Goal: Transaction & Acquisition: Purchase product/service

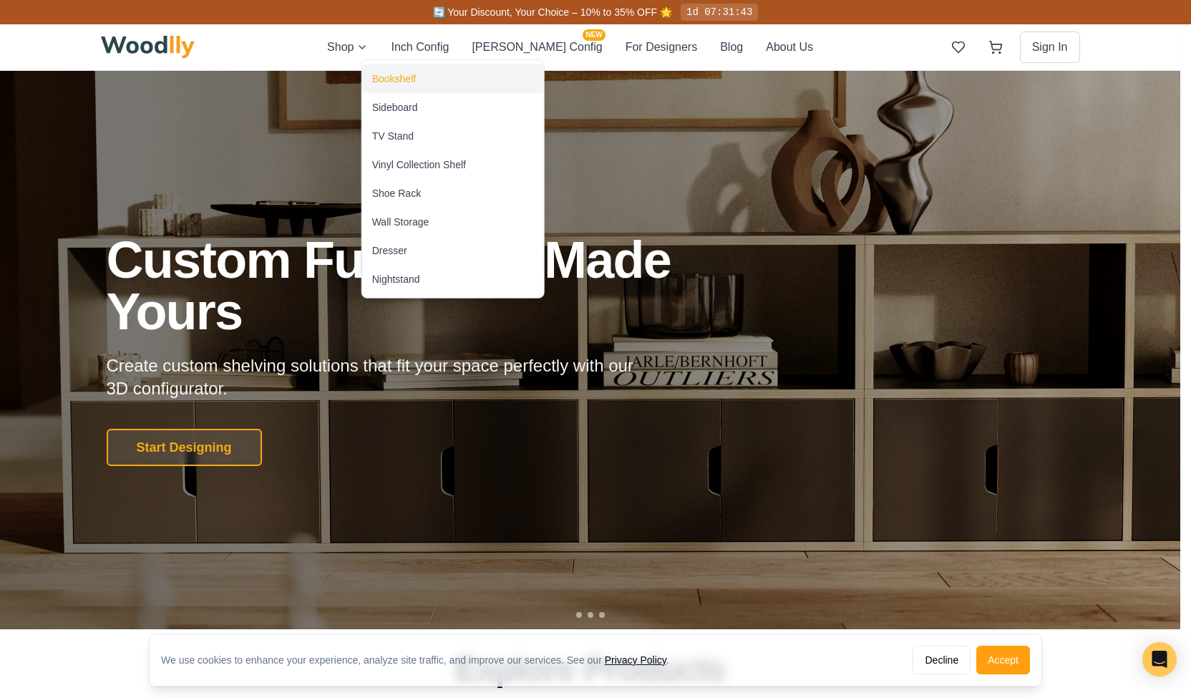
click at [394, 74] on div "Bookshelf" at bounding box center [394, 79] width 44 height 14
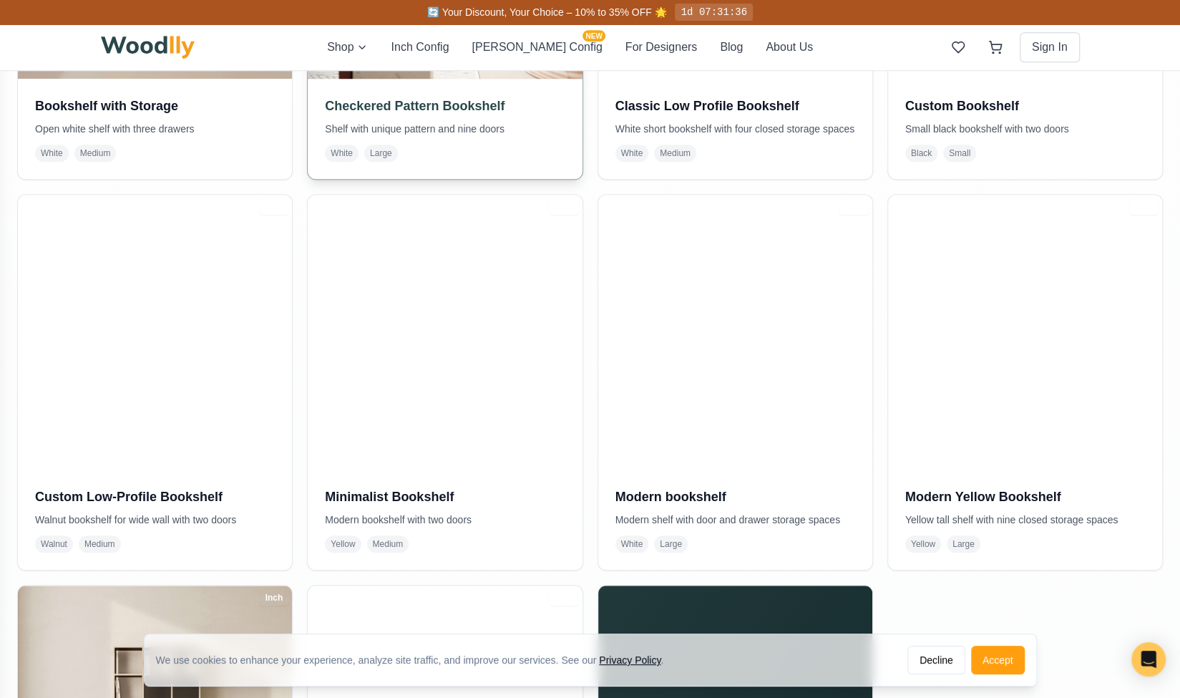
scroll to position [781, 0]
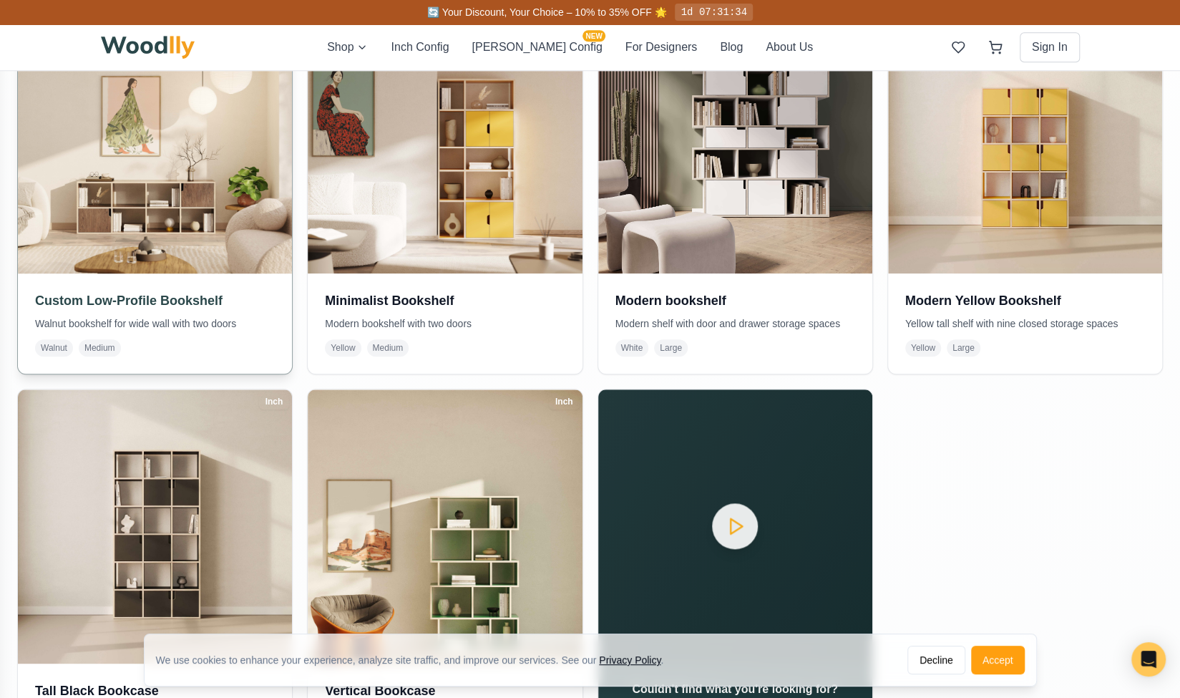
click at [220, 223] on img at bounding box center [155, 136] width 288 height 288
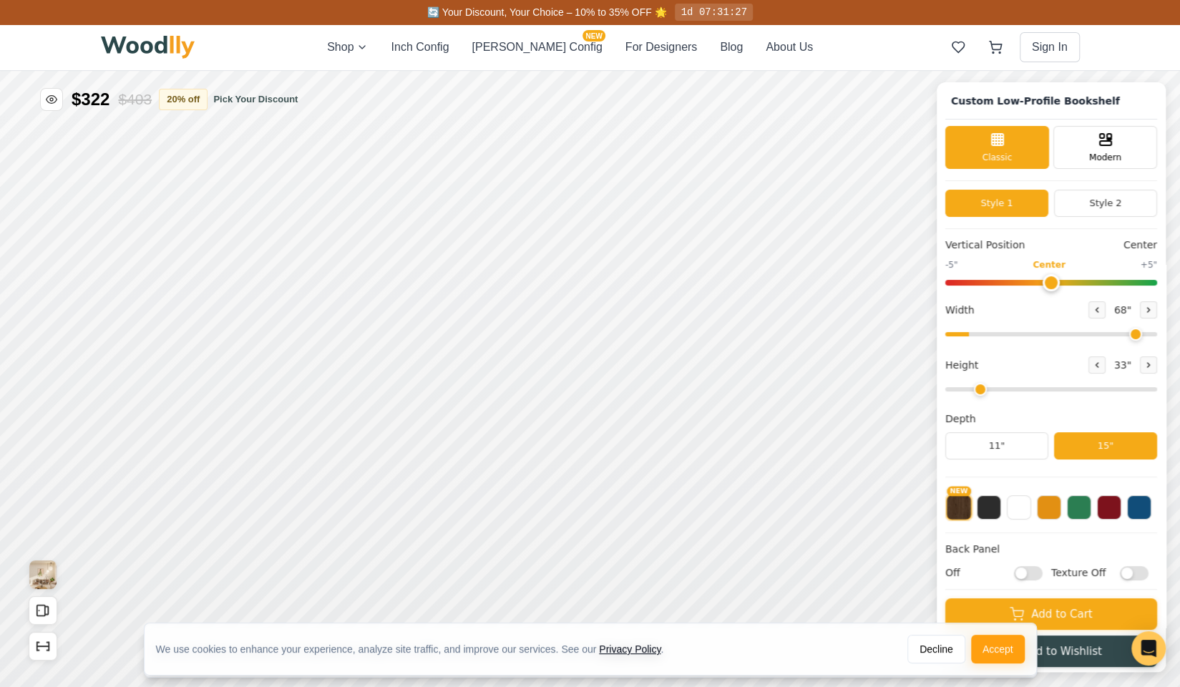
type input "68"
type input "2"
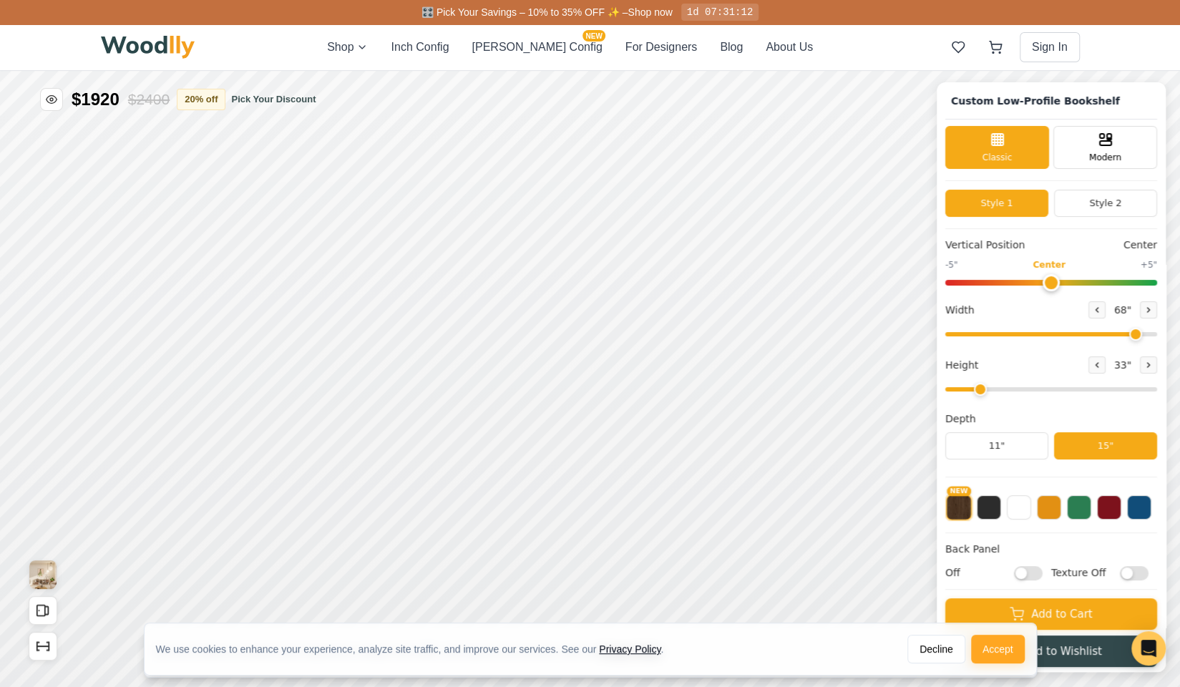
click at [993, 643] on button "Accept" at bounding box center [998, 649] width 54 height 29
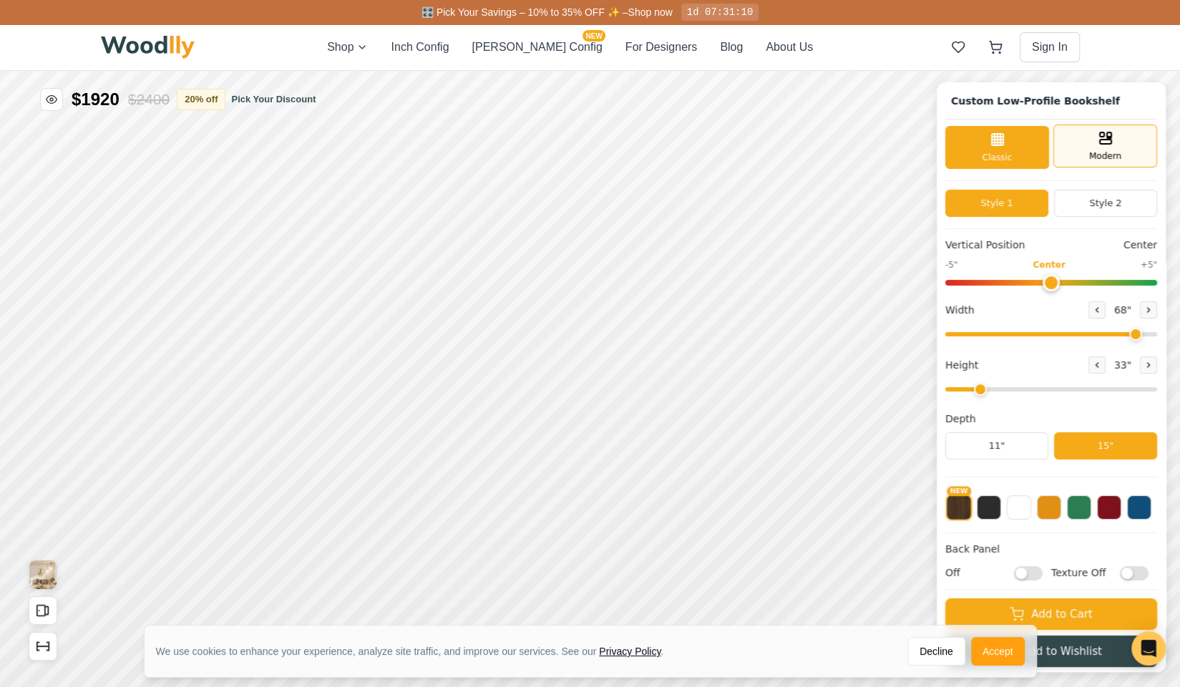
click at [1098, 145] on div "Modern" at bounding box center [1105, 146] width 104 height 43
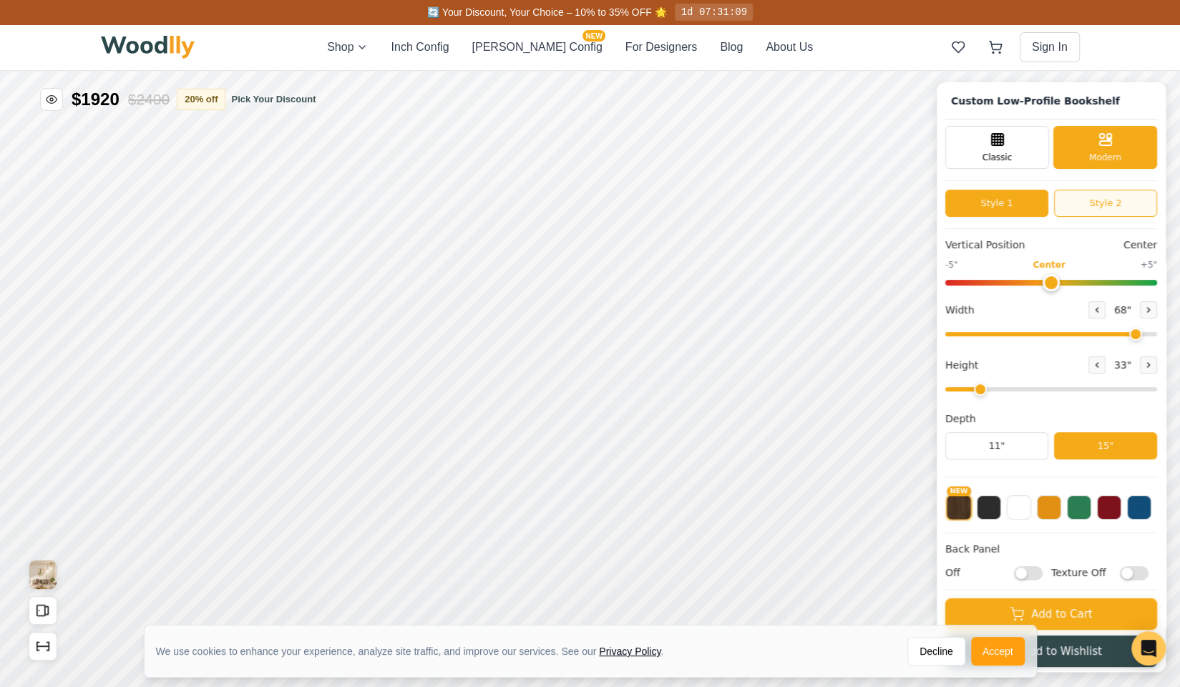
click at [1110, 213] on button "Style 2" at bounding box center [1105, 203] width 103 height 27
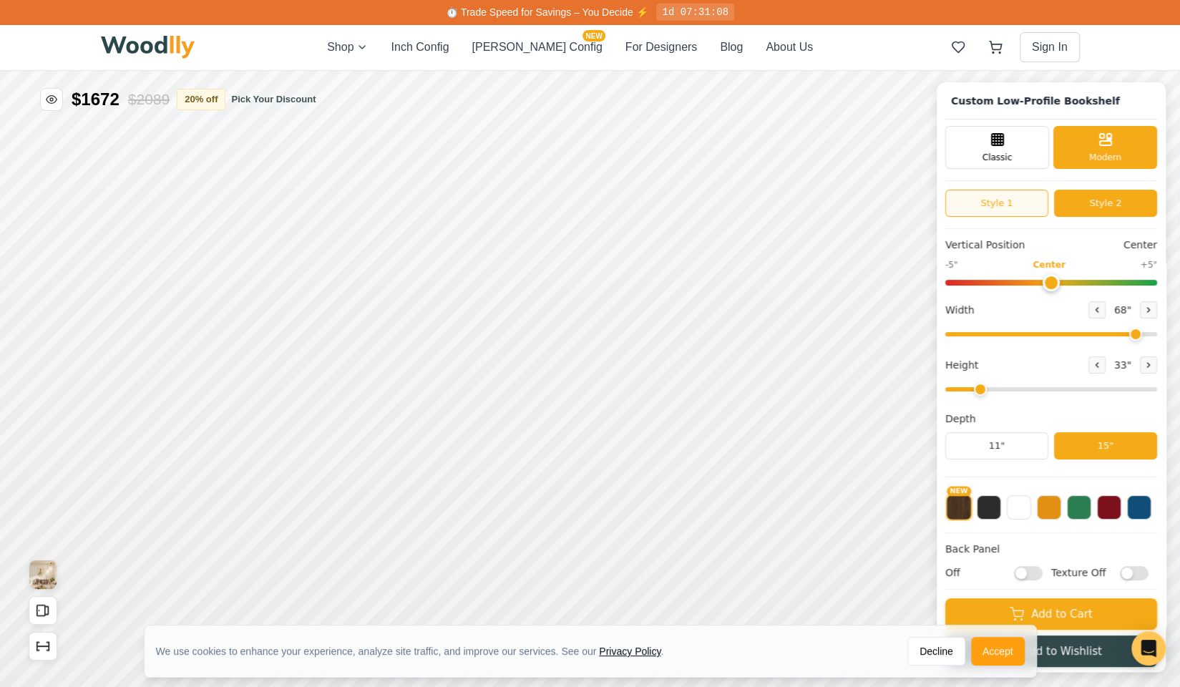
click at [1029, 204] on button "Style 1" at bounding box center [996, 203] width 103 height 27
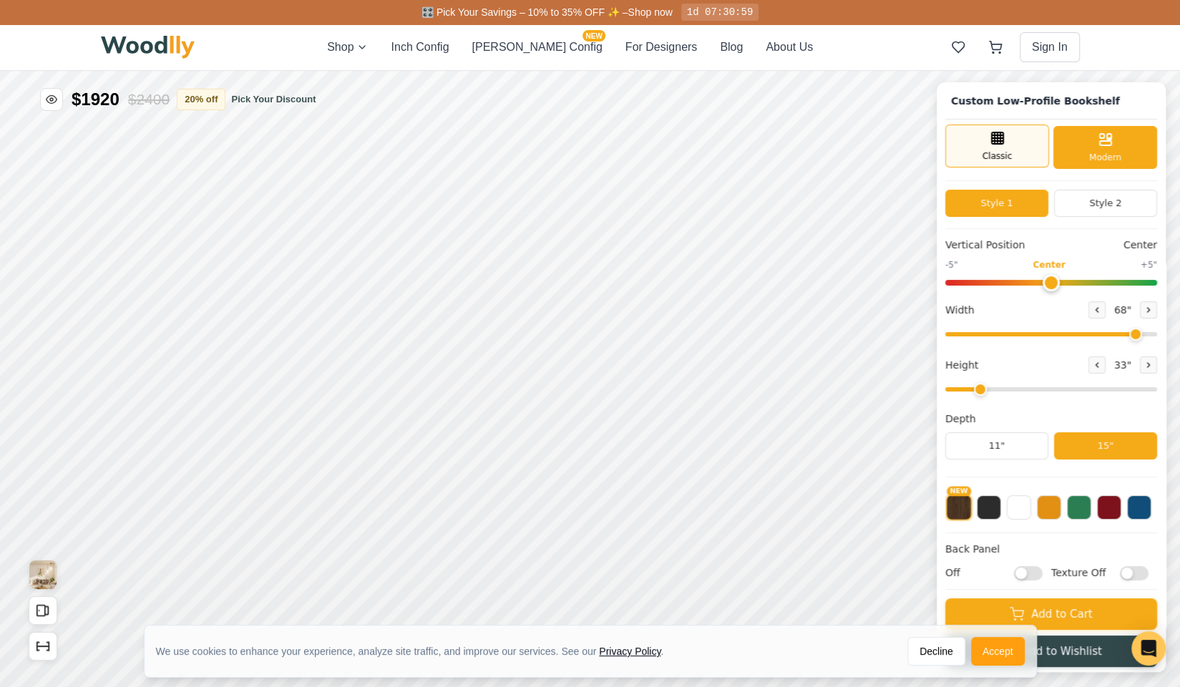
click at [994, 146] on div "Classic" at bounding box center [997, 146] width 104 height 43
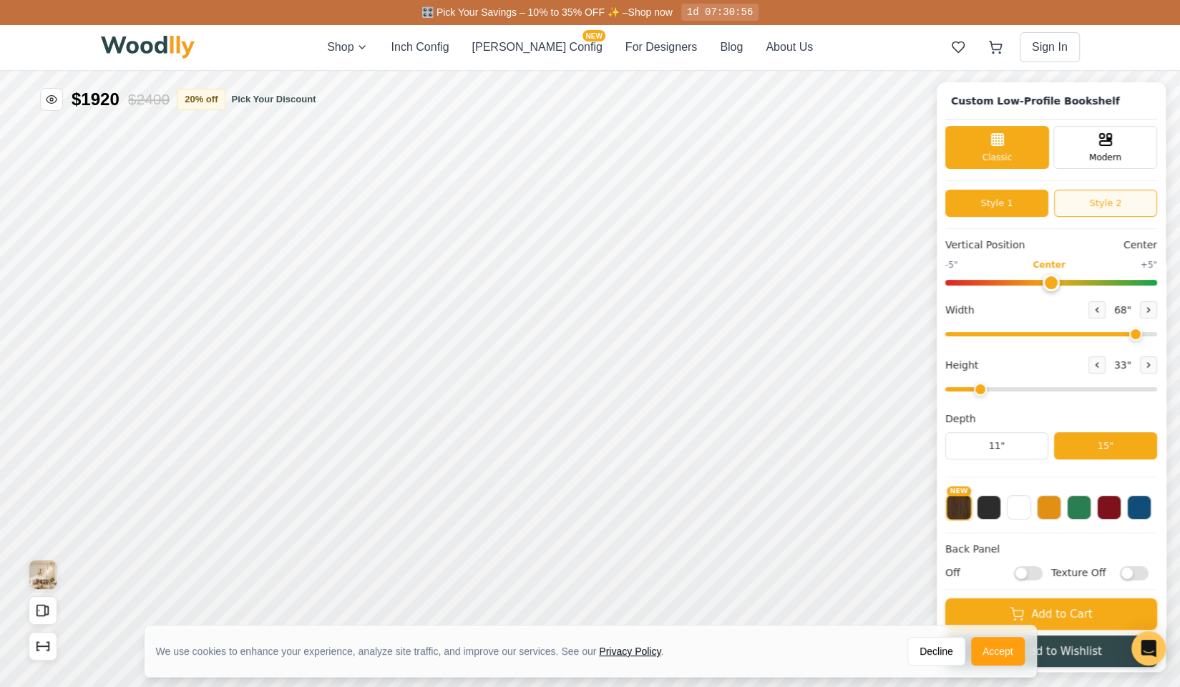
click at [1088, 192] on button "Style 2" at bounding box center [1105, 203] width 103 height 27
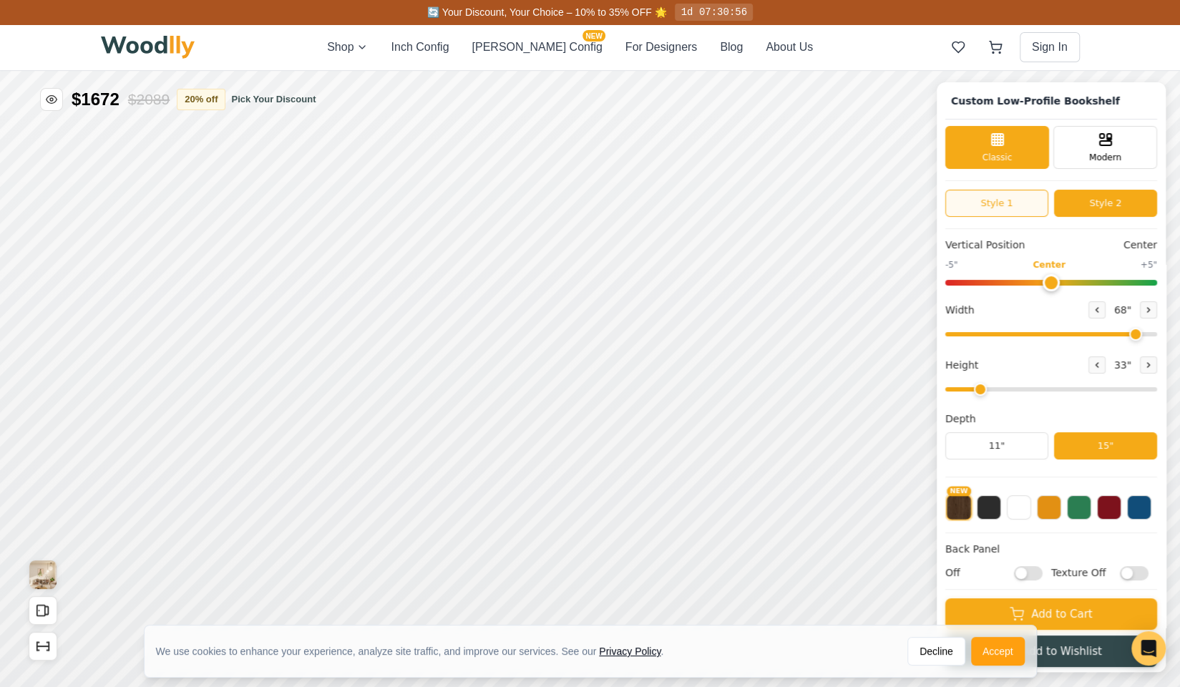
click at [994, 198] on button "Style 1" at bounding box center [996, 203] width 103 height 27
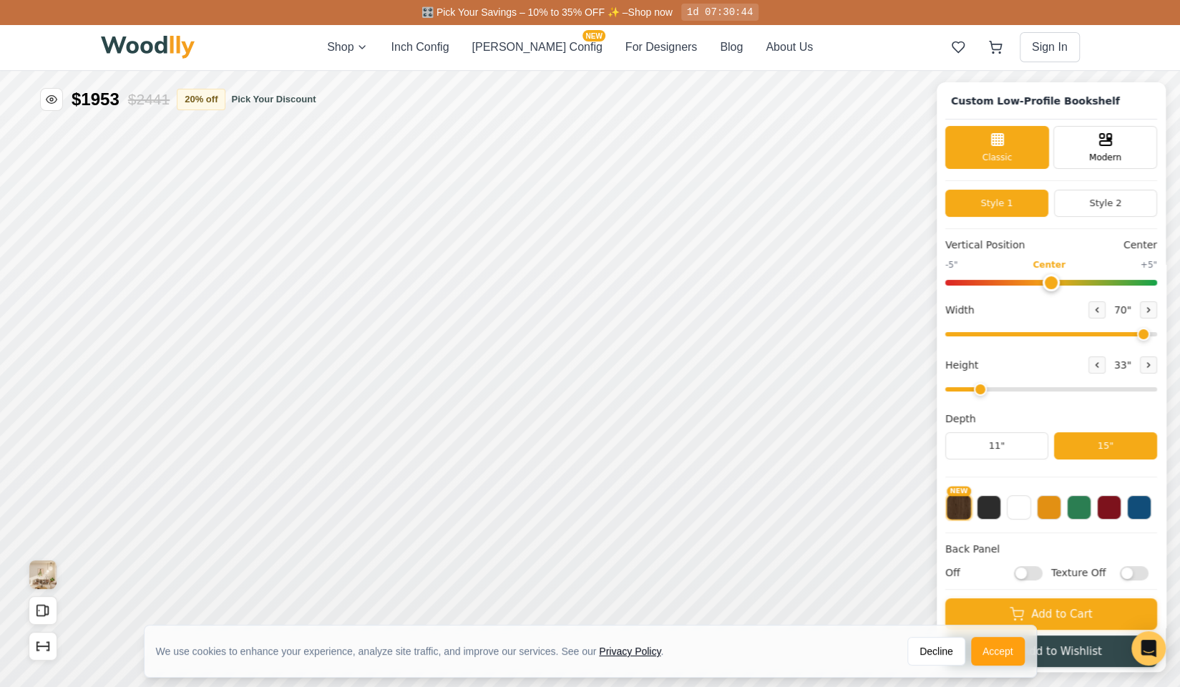
type input "72"
click at [1157, 336] on input "range" at bounding box center [1051, 334] width 212 height 4
drag, startPoint x: 1156, startPoint y: 335, endPoint x: 1176, endPoint y: 335, distance: 19.3
click at [1157, 335] on input "range" at bounding box center [1051, 334] width 212 height 4
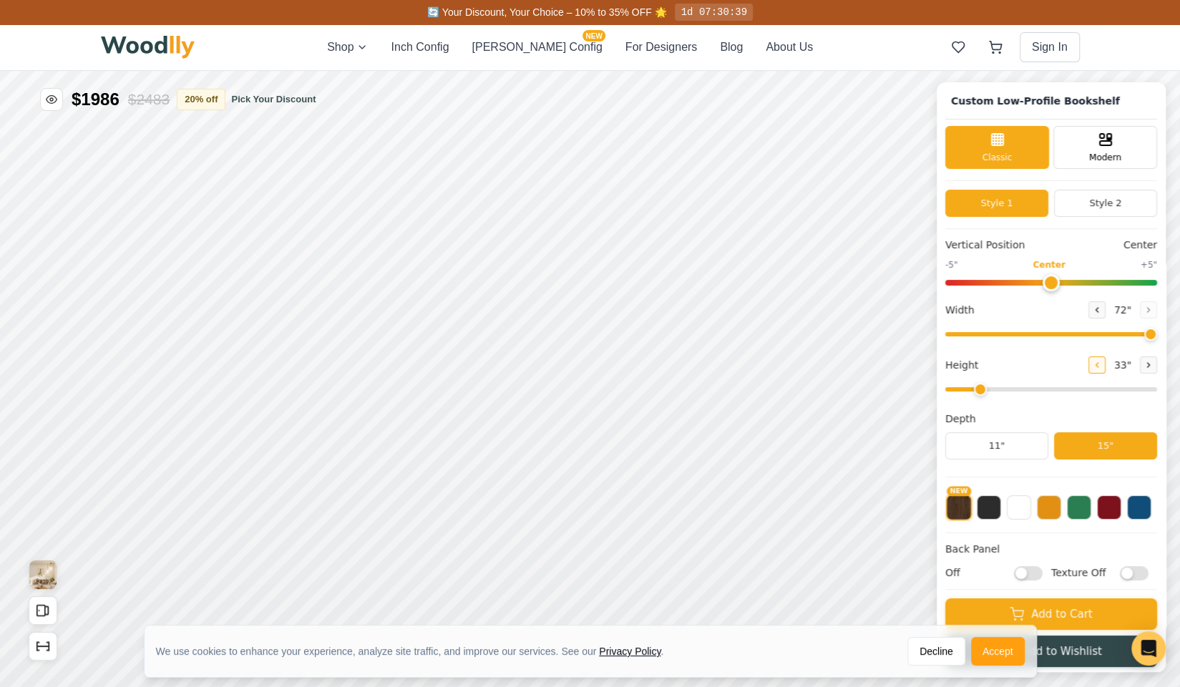
click at [1106, 364] on button at bounding box center [1096, 364] width 17 height 17
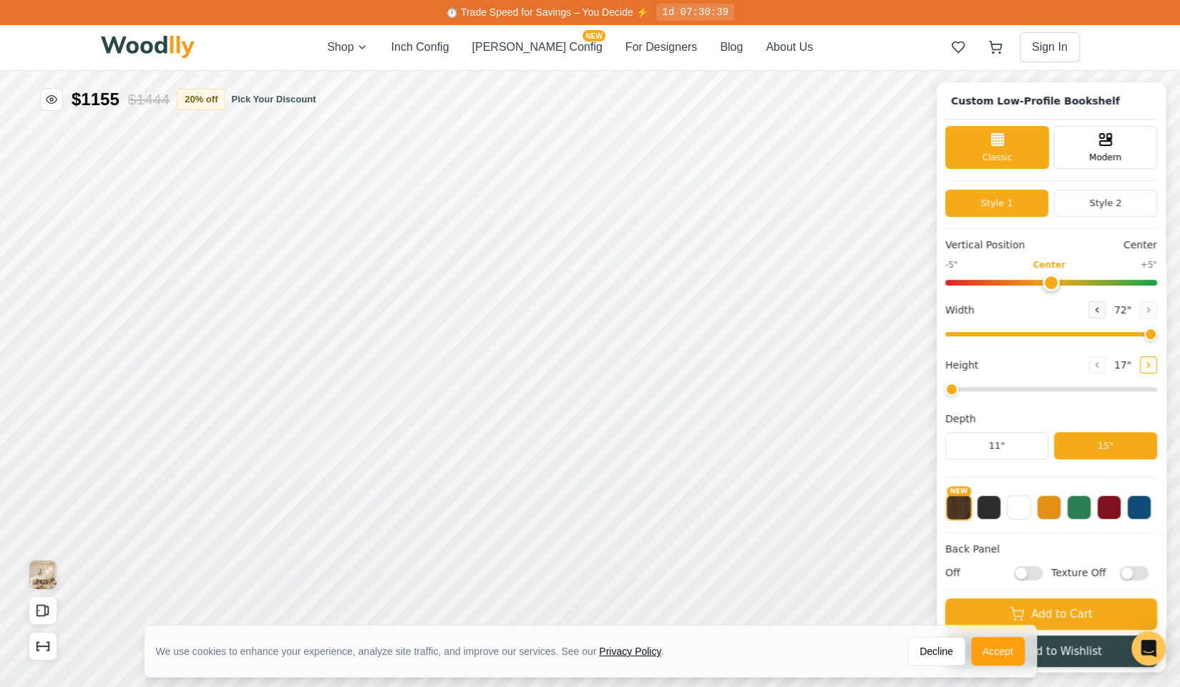
click at [1156, 369] on button at bounding box center [1148, 364] width 17 height 17
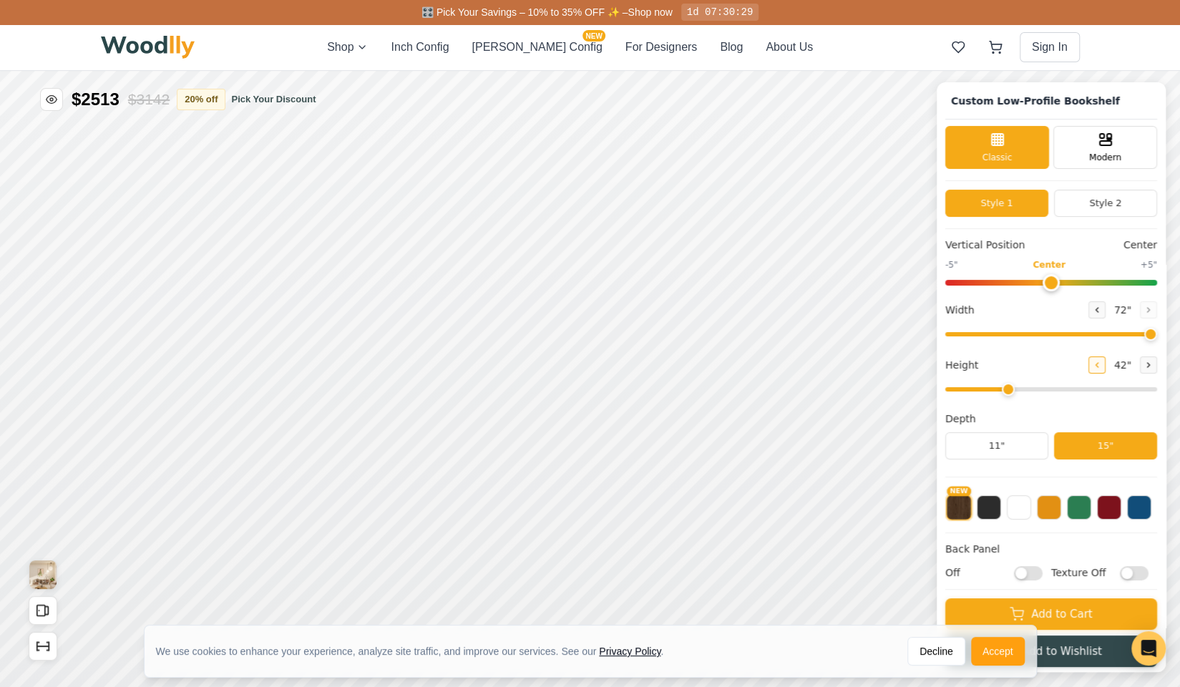
click at [1101, 361] on icon at bounding box center [1097, 365] width 9 height 9
type input "2"
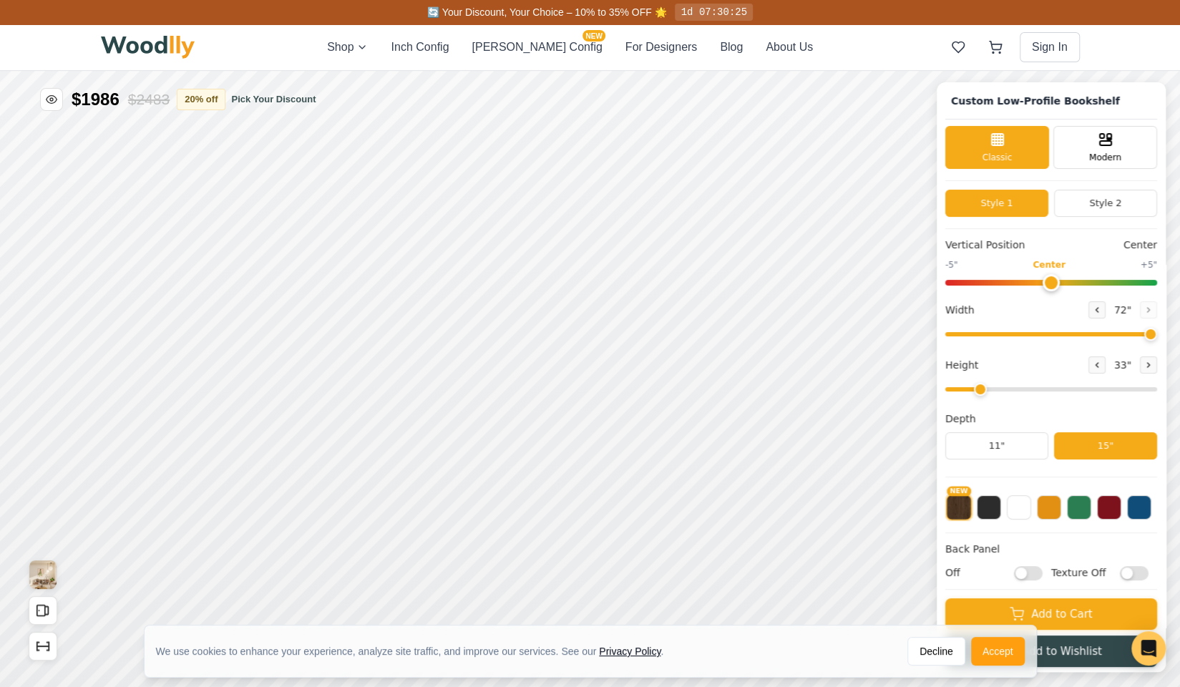
scroll to position [3, 0]
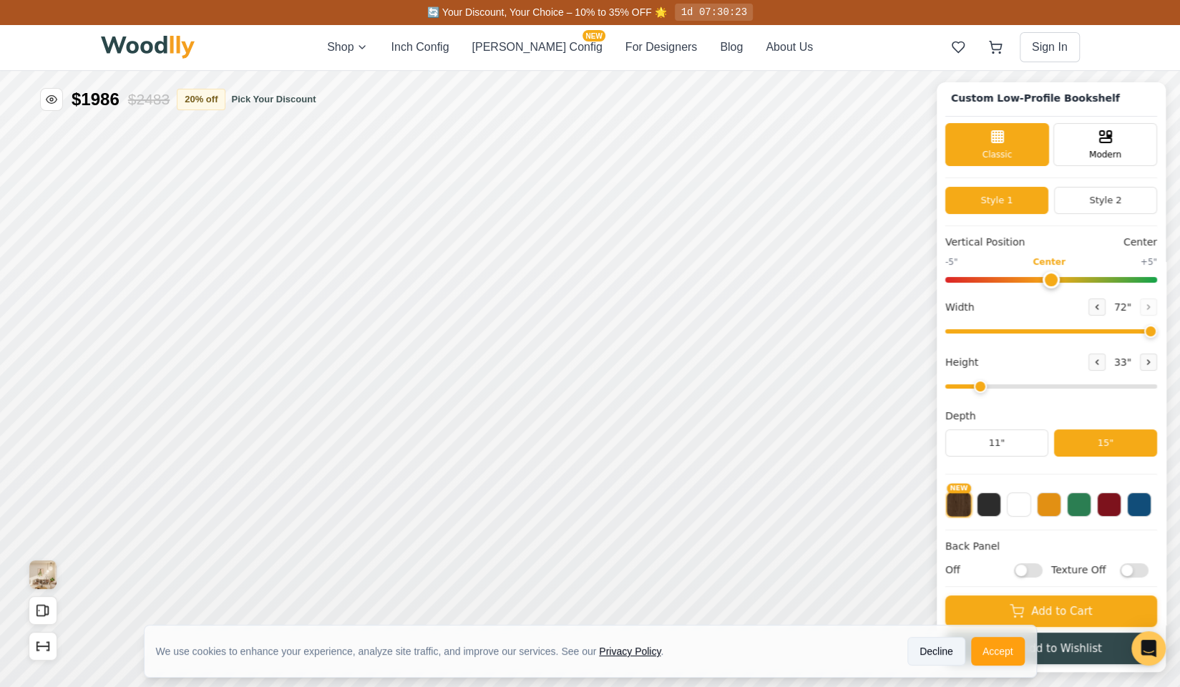
click at [943, 641] on button "Decline" at bounding box center [936, 651] width 58 height 29
